Goal: Task Accomplishment & Management: Use online tool/utility

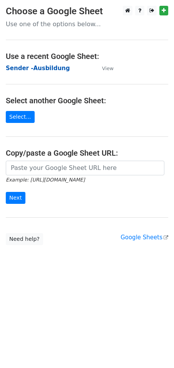
click at [40, 65] on strong "Sender -Ausbildung" at bounding box center [38, 68] width 64 height 7
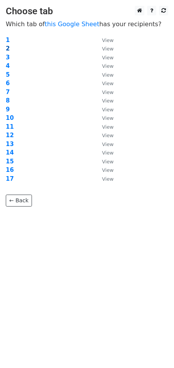
click at [7, 48] on strong "2" at bounding box center [8, 48] width 4 height 7
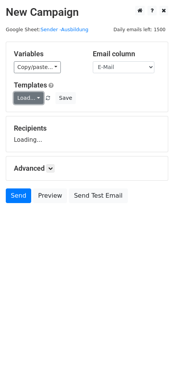
click at [35, 100] on link "Load..." at bounding box center [29, 98] width 30 height 12
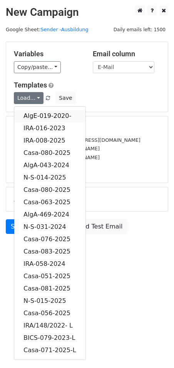
click at [50, 113] on link "AlgE-019-2020-" at bounding box center [49, 116] width 71 height 12
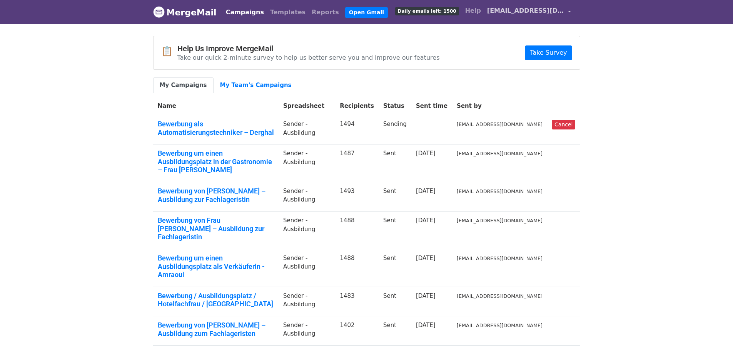
drag, startPoint x: 569, startPoint y: 7, endPoint x: 551, endPoint y: 16, distance: 19.6
click at [569, 8] on link "[EMAIL_ADDRESS][DOMAIN_NAME]" at bounding box center [529, 12] width 90 height 18
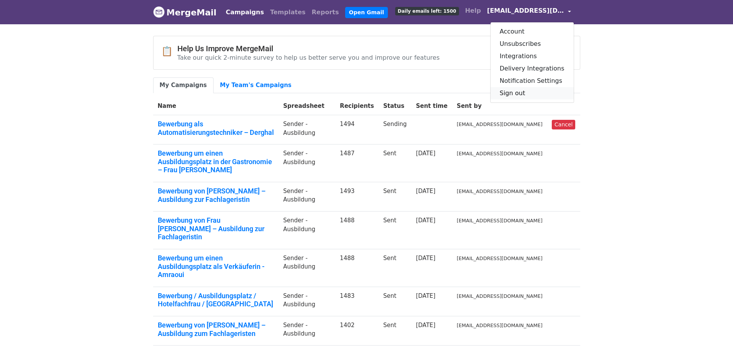
drag, startPoint x: 522, startPoint y: 94, endPoint x: 420, endPoint y: 42, distance: 114.3
click at [521, 94] on link "Sign out" at bounding box center [532, 93] width 83 height 12
